Goal: Transaction & Acquisition: Purchase product/service

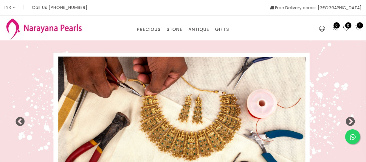
select select "INR"
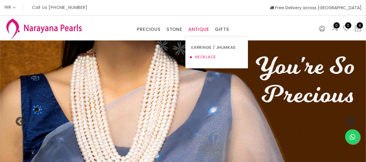
click at [200, 56] on link "NECKLACE" at bounding box center [216, 57] width 51 height 10
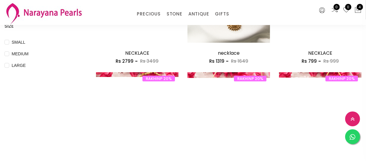
scroll to position [243, 0]
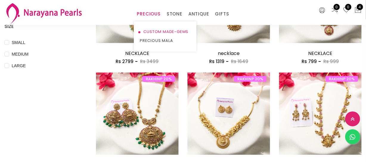
click at [152, 32] on link "CUSTOM MADE-GEMS" at bounding box center [165, 31] width 51 height 9
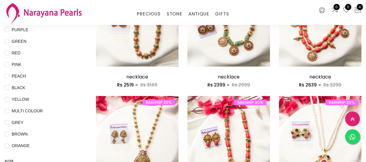
scroll to position [81, 0]
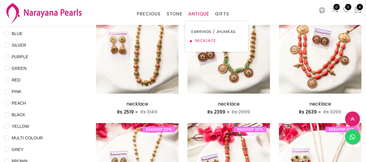
click at [199, 41] on link "NECKLACE" at bounding box center [216, 40] width 51 height 9
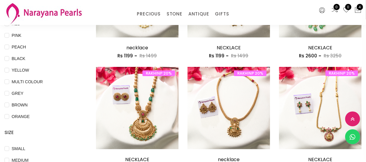
scroll to position [189, 0]
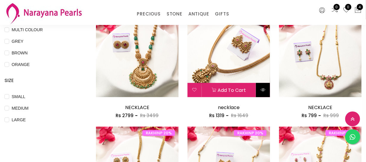
click at [260, 90] on icon at bounding box center [262, 90] width 5 height 5
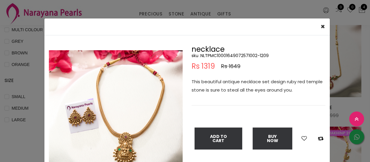
click at [138, 124] on img at bounding box center [116, 117] width 134 height 134
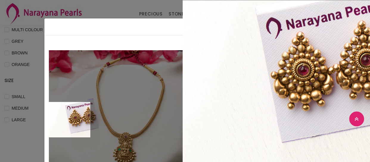
click at [22, 113] on div "× Close Double (click / press) on the image to zoom (in / out). necklace sku : …" at bounding box center [185, 81] width 370 height 162
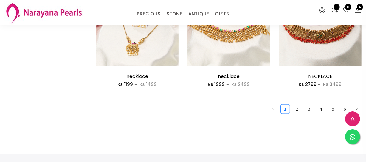
scroll to position [785, 0]
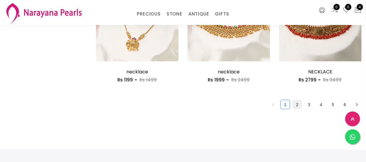
click at [296, 108] on link "2" at bounding box center [296, 104] width 9 height 9
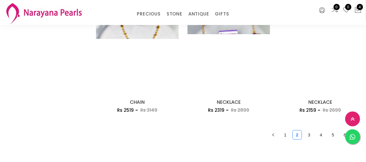
scroll to position [785, 0]
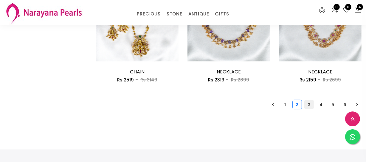
click at [307, 100] on link "3" at bounding box center [308, 104] width 9 height 9
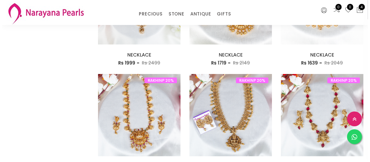
scroll to position [379, 0]
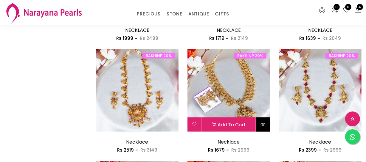
click at [259, 122] on button at bounding box center [263, 125] width 14 height 14
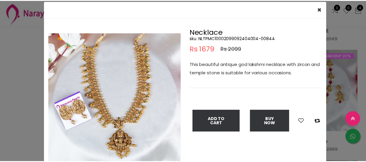
scroll to position [27, 0]
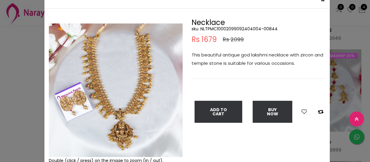
click at [28, 111] on div "× Close Double (click / press) on the image to zoom (in / out). Necklace sku : …" at bounding box center [185, 81] width 370 height 162
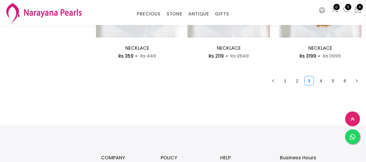
scroll to position [812, 0]
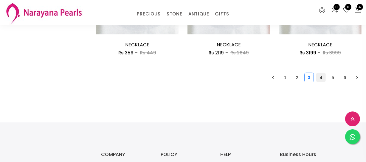
click at [319, 77] on link "4" at bounding box center [320, 77] width 9 height 9
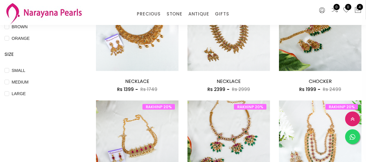
scroll to position [324, 0]
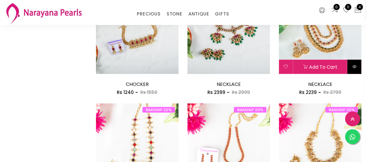
click at [355, 69] on button at bounding box center [354, 67] width 14 height 14
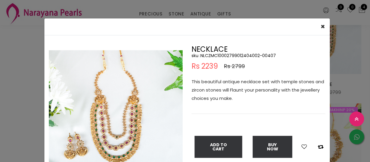
click at [2, 113] on div "× Close Double (click / press) on the image to zoom (in / out). NECKLACE sku : …" at bounding box center [185, 81] width 370 height 162
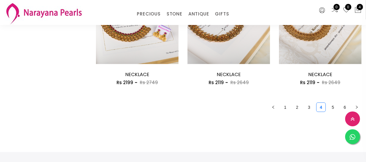
scroll to position [785, 0]
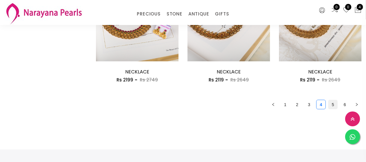
click at [331, 104] on link "5" at bounding box center [332, 104] width 9 height 9
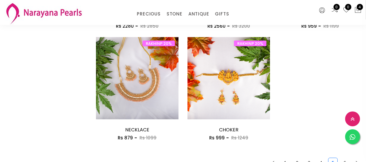
scroll to position [812, 0]
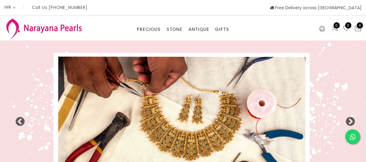
select select "INR"
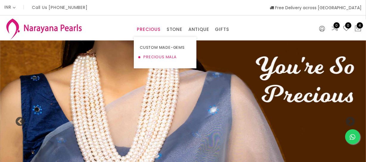
click at [149, 56] on link "PRECIOUS MALA" at bounding box center [165, 57] width 51 height 10
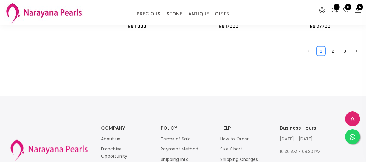
scroll to position [839, 0]
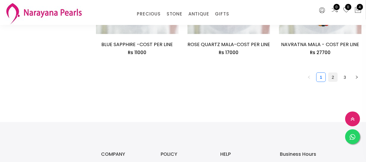
click at [334, 77] on link "2" at bounding box center [332, 77] width 9 height 9
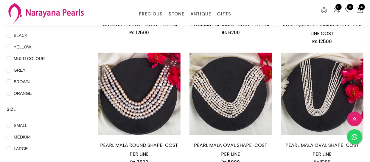
scroll to position [162, 0]
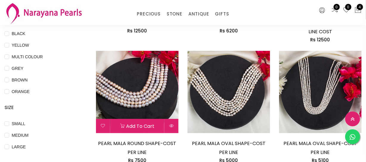
click at [172, 133] on div "Add to cart PEARL MALA ROUND SHAPE-COST PER LINE Rs 7500" at bounding box center [137, 107] width 82 height 113
click at [168, 125] on button at bounding box center [171, 126] width 14 height 14
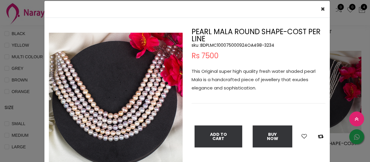
scroll to position [27, 0]
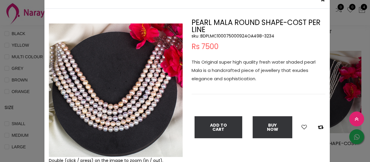
click at [39, 98] on div "× Close Double (click / press) on the image to zoom (in / out). PEARL MALA ROUN…" at bounding box center [185, 81] width 370 height 162
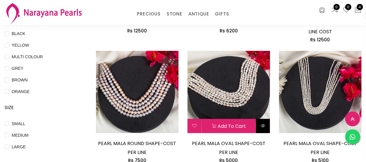
click at [264, 128] on icon at bounding box center [262, 126] width 5 height 5
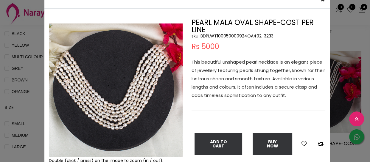
click at [29, 98] on div "× Close Double (click / press) on the image to zoom (in / out). PEARL MALA OVAL…" at bounding box center [185, 81] width 370 height 162
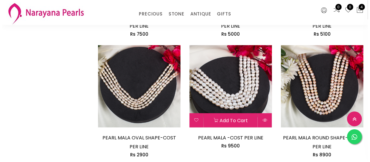
scroll to position [298, 0]
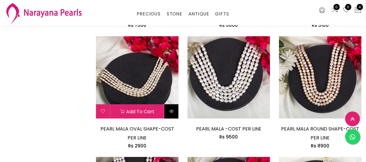
click at [173, 112] on icon at bounding box center [171, 111] width 5 height 5
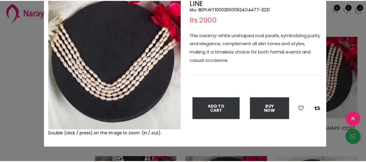
scroll to position [27, 0]
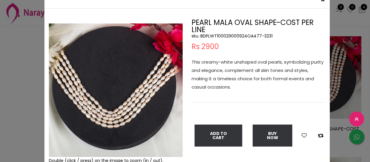
click at [9, 68] on div "× Close Double (click / press) on the image to zoom (in / out). PEARL MALA OVAL…" at bounding box center [185, 81] width 370 height 162
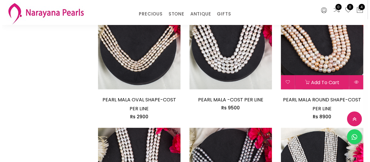
scroll to position [324, 0]
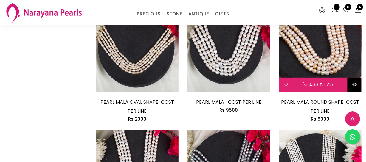
click at [354, 85] on icon at bounding box center [354, 84] width 5 height 5
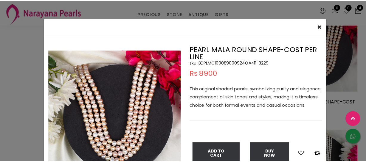
scroll to position [27, 0]
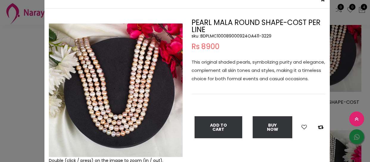
click at [0, 43] on div "× Close Double (click / press) on the image to zoom (in / out). PEARL MALA ROUN…" at bounding box center [185, 81] width 370 height 162
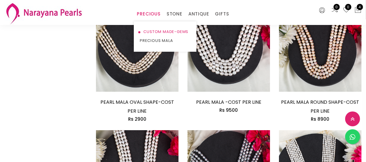
click at [152, 32] on link "CUSTOM MADE-GEMS" at bounding box center [165, 31] width 51 height 9
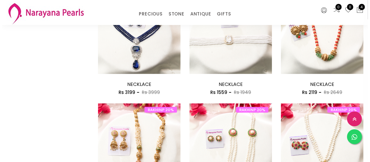
scroll to position [406, 0]
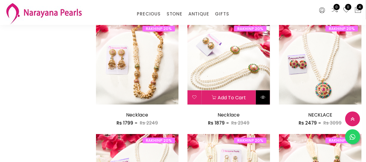
click at [267, 99] on button at bounding box center [263, 97] width 14 height 14
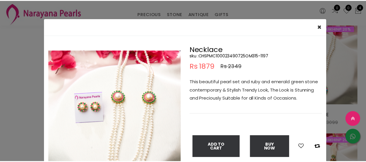
scroll to position [27, 0]
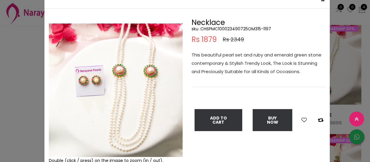
click at [11, 68] on div "× Close Double (click / press) on the image to zoom (in / out). Necklace sku : …" at bounding box center [185, 81] width 370 height 162
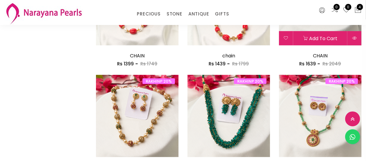
scroll to position [758, 0]
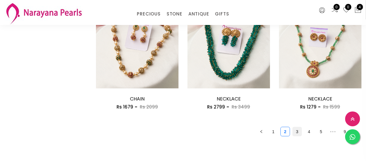
click at [295, 132] on link "3" at bounding box center [296, 131] width 9 height 9
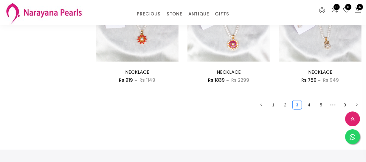
scroll to position [785, 0]
click at [286, 106] on link "2" at bounding box center [284, 104] width 9 height 9
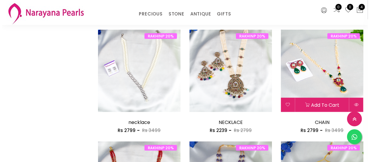
scroll to position [676, 0]
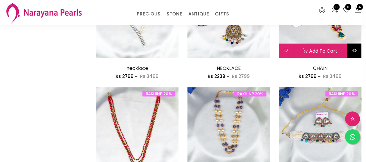
click at [354, 55] on button at bounding box center [354, 51] width 14 height 14
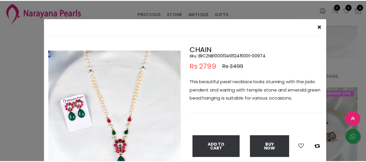
scroll to position [54, 0]
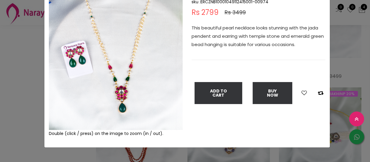
click at [26, 101] on div "× Close Double (click / press) on the image to zoom (in / out). CHAIN sku : ERC…" at bounding box center [185, 81] width 370 height 162
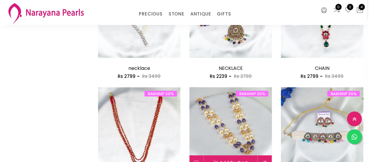
scroll to position [595, 0]
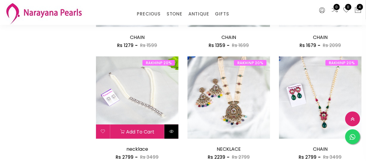
click at [173, 128] on button at bounding box center [171, 132] width 14 height 14
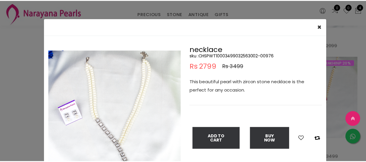
scroll to position [27, 0]
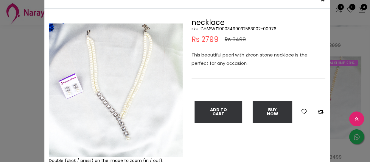
click at [30, 90] on div "× Close Double (click / press) on the image to zoom (in / out). necklace sku : …" at bounding box center [185, 81] width 370 height 162
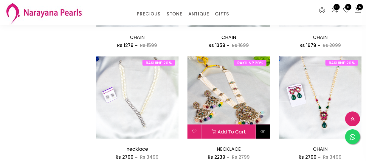
click at [265, 130] on button at bounding box center [263, 132] width 14 height 14
select select "IN"
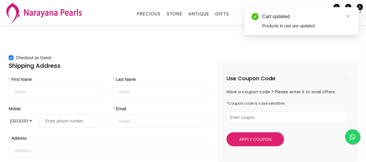
scroll to position [27, 0]
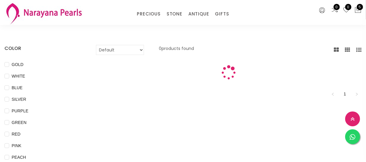
scroll to position [328, 0]
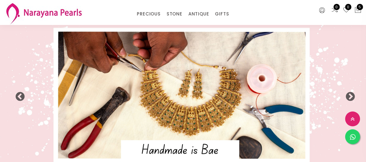
select select "INR"
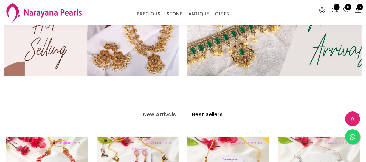
scroll to position [54, 0]
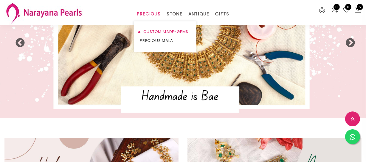
click at [151, 32] on link "CUSTOM MADE-GEMS" at bounding box center [165, 31] width 51 height 9
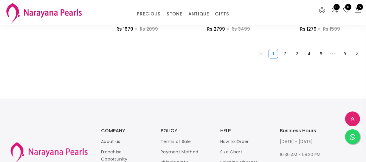
scroll to position [812, 0]
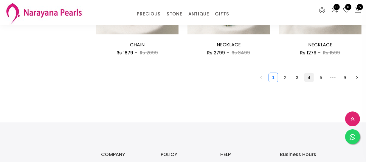
click at [307, 77] on link "4" at bounding box center [308, 77] width 9 height 9
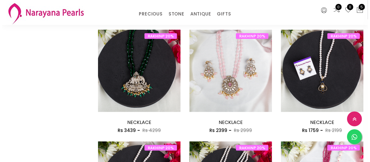
scroll to position [758, 0]
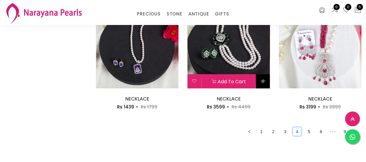
click at [258, 80] on button at bounding box center [263, 81] width 14 height 14
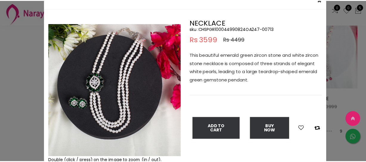
scroll to position [27, 0]
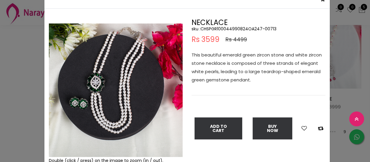
click at [12, 63] on div "× Close Double (click / press) on the image to zoom (in / out). NECKLACE sku : …" at bounding box center [185, 81] width 370 height 162
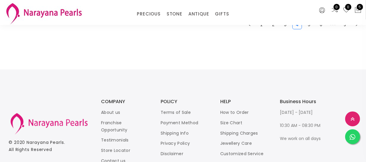
scroll to position [839, 0]
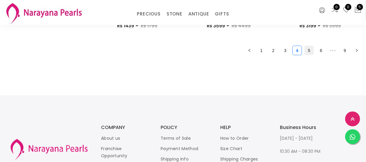
click at [312, 50] on link "5" at bounding box center [308, 50] width 9 height 9
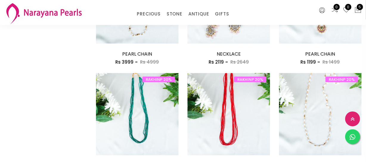
scroll to position [812, 0]
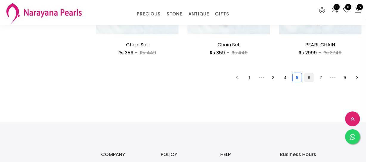
click at [307, 79] on link "6" at bounding box center [308, 77] width 9 height 9
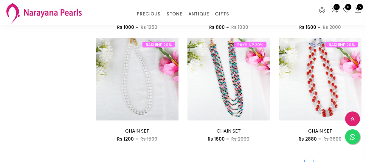
scroll to position [785, 0]
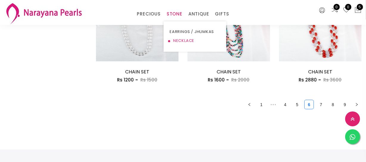
click at [183, 40] on link "NECKLACE" at bounding box center [194, 40] width 51 height 9
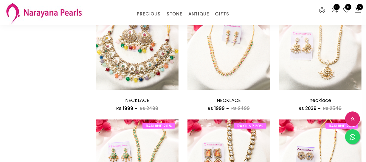
scroll to position [406, 0]
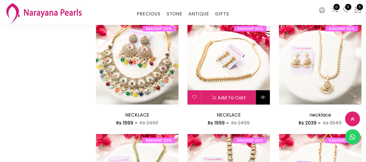
click at [262, 98] on icon at bounding box center [262, 97] width 5 height 5
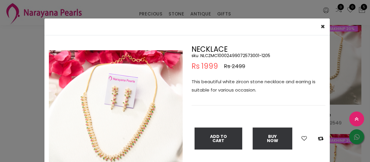
click at [131, 106] on img at bounding box center [116, 117] width 134 height 134
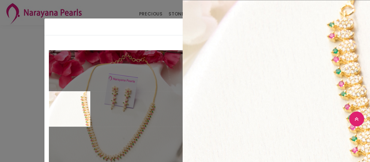
click at [4, 106] on div "× Close Double (click / press) on the image to zoom (in / out). NECKLACE sku : …" at bounding box center [185, 81] width 370 height 162
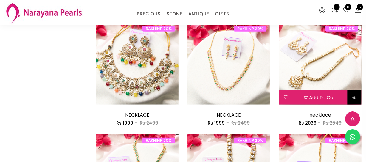
click at [351, 97] on button at bounding box center [354, 97] width 14 height 14
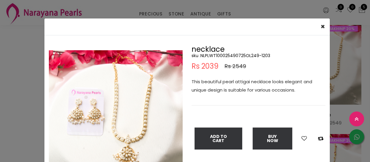
click at [128, 115] on img at bounding box center [116, 117] width 134 height 134
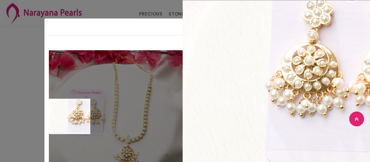
click at [2, 116] on div "× Close Double (click / press) on the image to zoom (in / out). necklace sku : …" at bounding box center [185, 81] width 370 height 162
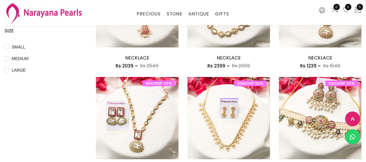
scroll to position [189, 0]
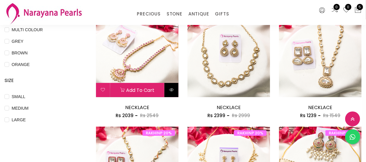
click at [168, 88] on button at bounding box center [171, 90] width 14 height 14
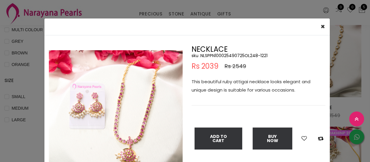
click at [135, 104] on img at bounding box center [116, 117] width 134 height 134
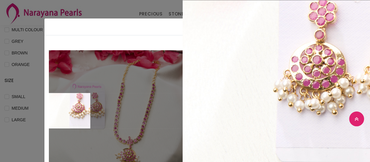
click at [24, 111] on div "× Close Double (click / press) on the image to zoom (in / out). NECKLACE sku : …" at bounding box center [185, 81] width 370 height 162
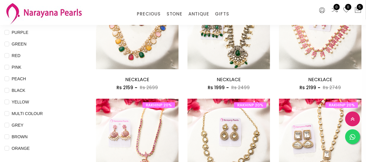
scroll to position [108, 0]
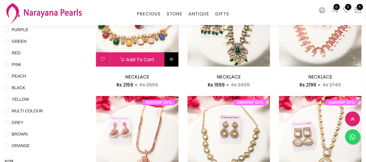
click at [171, 60] on icon at bounding box center [171, 59] width 5 height 5
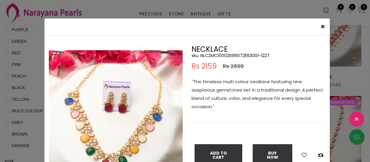
click at [125, 112] on img at bounding box center [116, 117] width 134 height 134
click at [128, 118] on img at bounding box center [116, 117] width 134 height 134
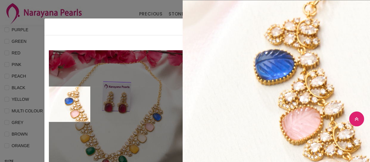
click at [12, 86] on div "× Close Double (click / press) on the image to zoom (in / out). NECKLACE sku : …" at bounding box center [185, 81] width 370 height 162
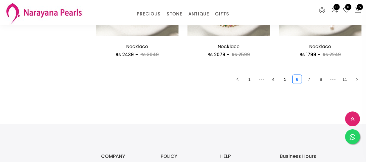
scroll to position [812, 0]
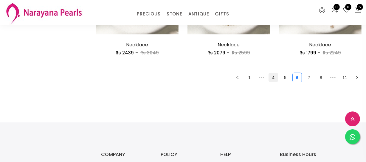
click at [271, 79] on link "4" at bounding box center [273, 77] width 9 height 9
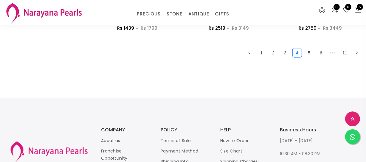
scroll to position [839, 0]
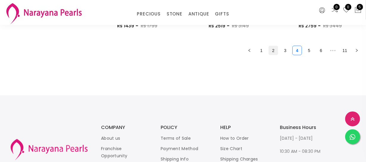
click at [272, 49] on link "2" at bounding box center [273, 50] width 9 height 9
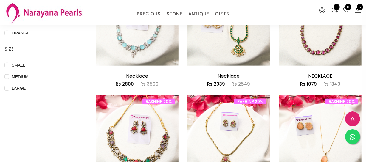
scroll to position [162, 0]
